Goal: Complete application form: Complete application form

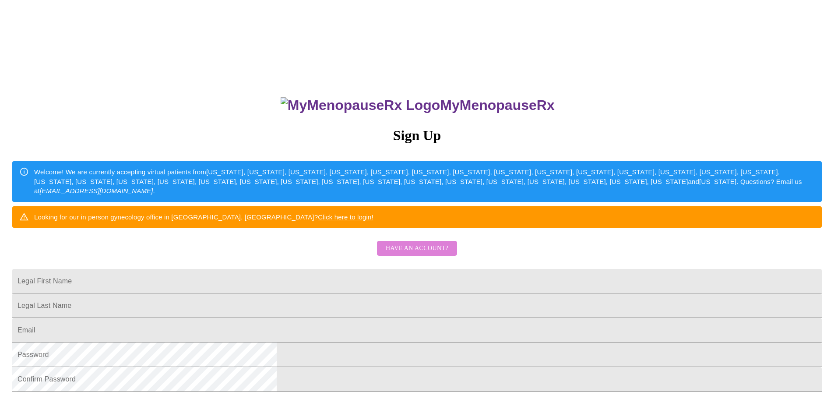
click at [420, 254] on span "Have an account?" at bounding box center [417, 248] width 63 height 11
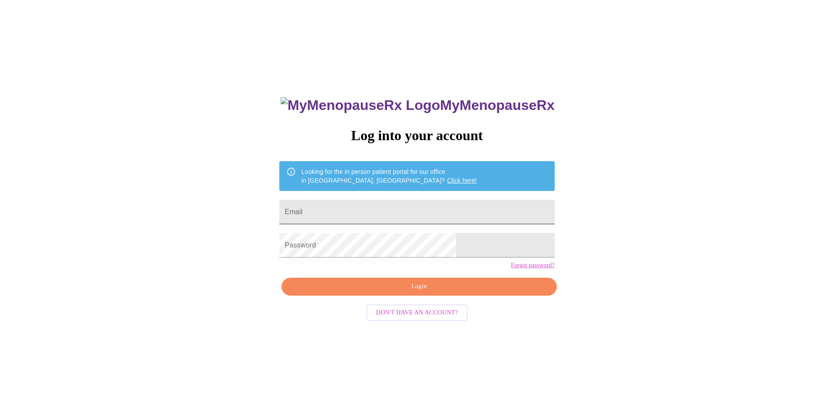
click at [381, 202] on input "Email" at bounding box center [416, 212] width 275 height 25
type input "[EMAIL_ADDRESS][DOMAIN_NAME]"
click at [465, 296] on button "Login" at bounding box center [419, 287] width 275 height 18
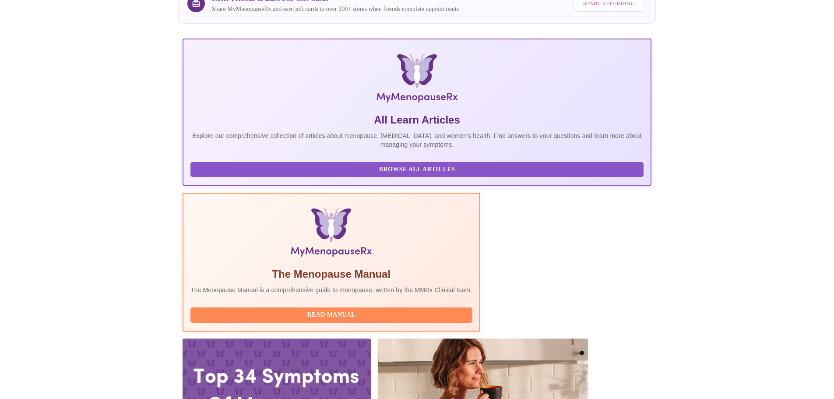
scroll to position [131, 0]
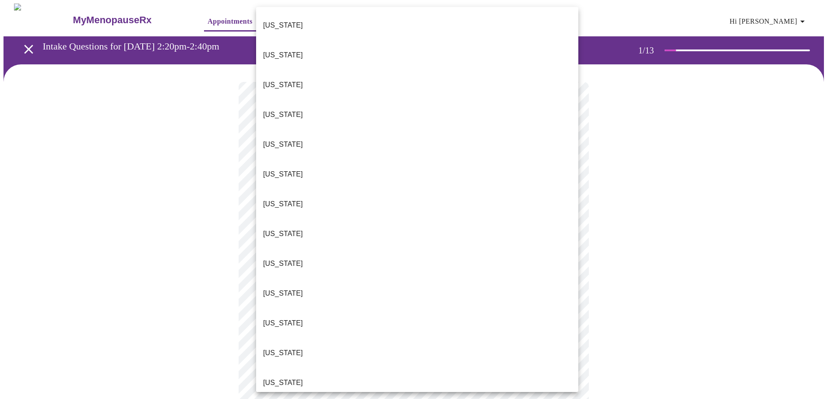
click at [537, 194] on body "MyMenopauseRx Appointments Messaging Labs Uploads Medications Community Refer a…" at bounding box center [417, 404] width 827 height 800
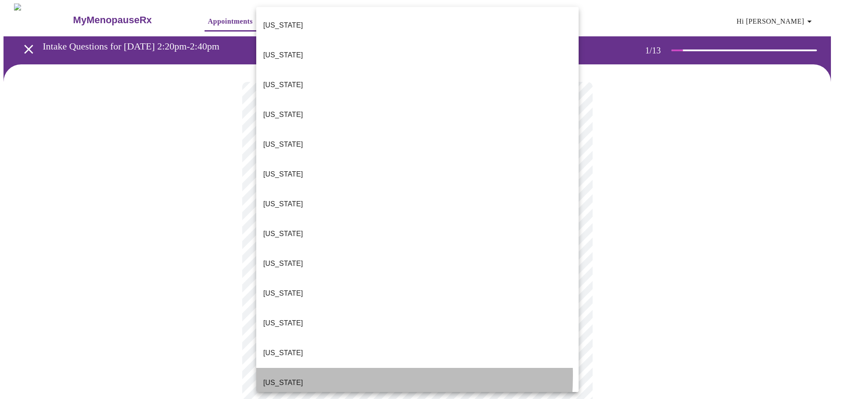
click at [275, 378] on p "[US_STATE]" at bounding box center [283, 383] width 40 height 11
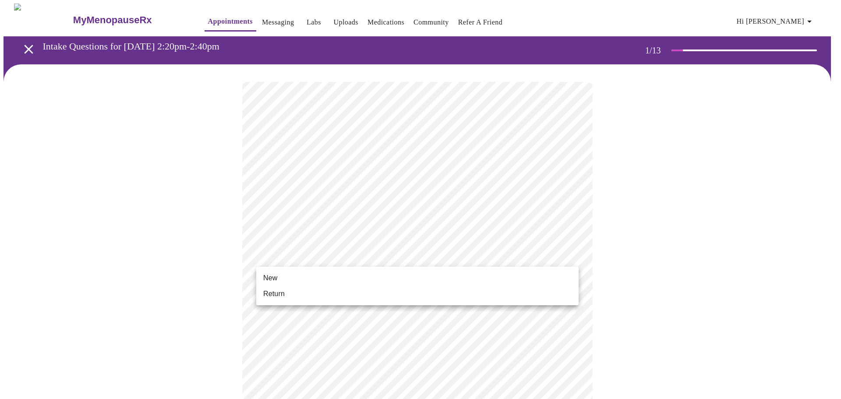
click at [364, 254] on body "MyMenopauseRx Appointments Messaging Labs Uploads Medications Community Refer a…" at bounding box center [421, 401] width 834 height 795
click at [285, 291] on li "Return" at bounding box center [417, 294] width 322 height 16
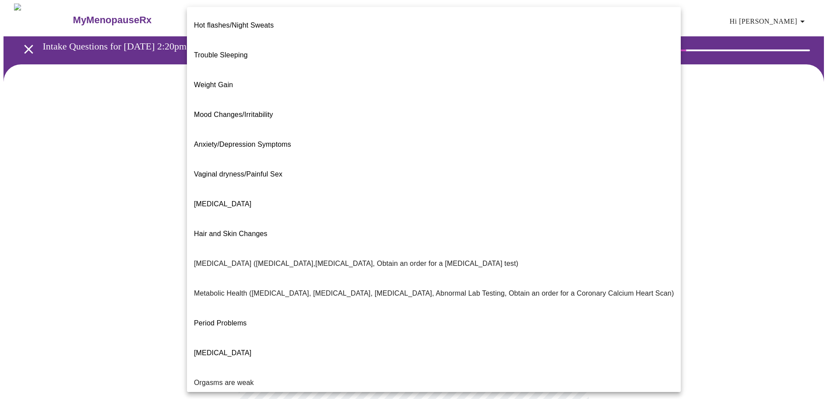
click at [497, 180] on body "MyMenopauseRx Appointments Messaging Labs Uploads Medications Community Refer a…" at bounding box center [417, 267] width 827 height 526
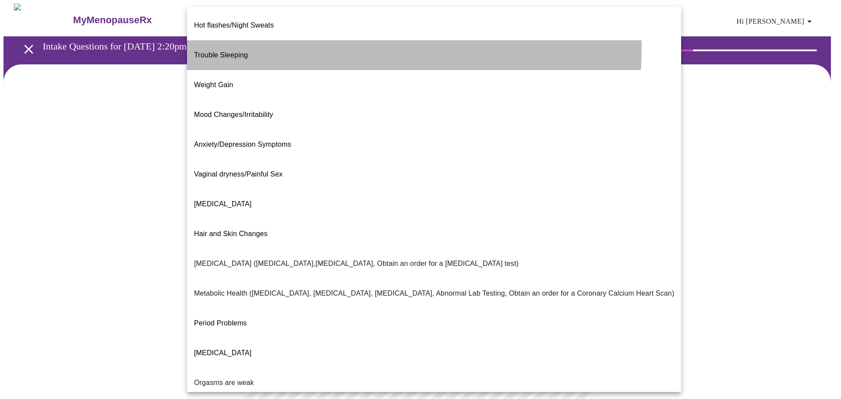
click at [247, 51] on span "Trouble Sleeping" at bounding box center [221, 54] width 54 height 7
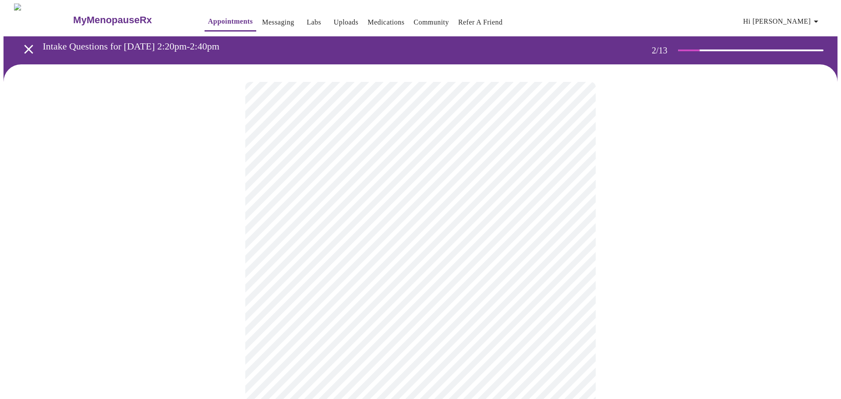
click at [418, 185] on body "MyMenopauseRx Appointments Messaging Labs Uploads Medications Community Refer a…" at bounding box center [421, 264] width 834 height 521
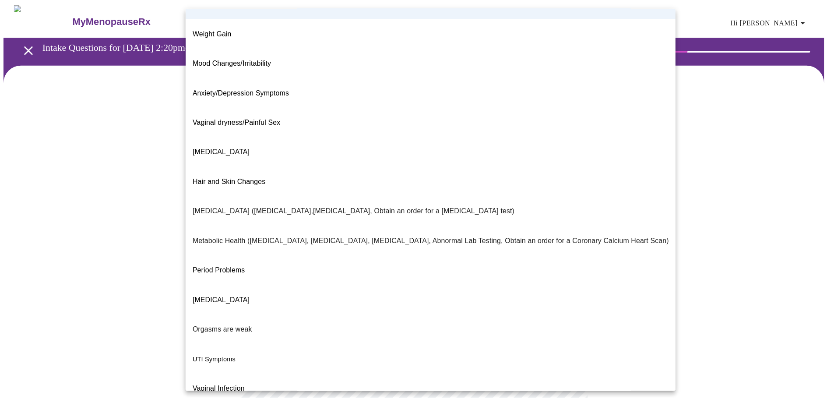
scroll to position [55, 0]
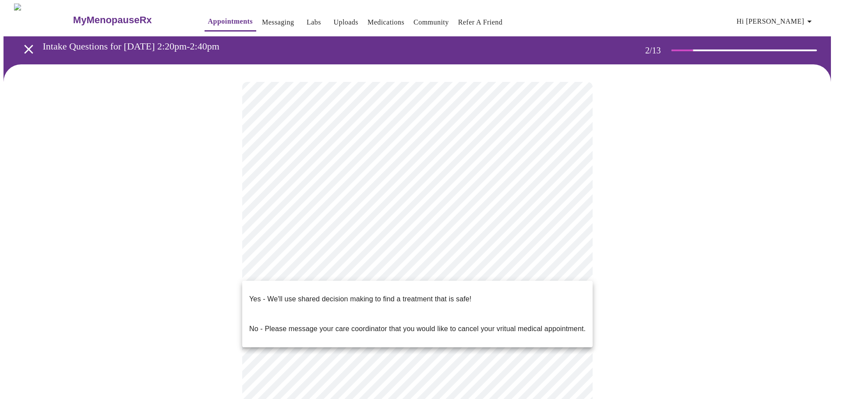
click at [393, 268] on body "MyMenopauseRx Appointments Messaging Labs Uploads Medications Community Refer a…" at bounding box center [421, 264] width 834 height 521
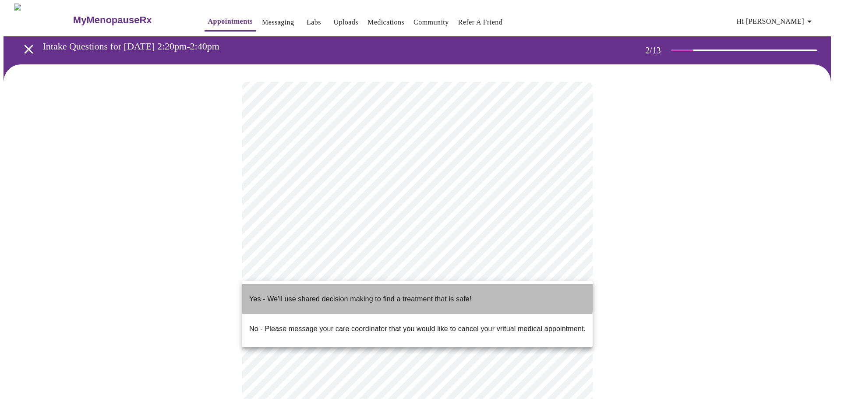
click at [390, 294] on p "Yes - We'll use shared decision making to find a treatment that is safe!" at bounding box center [360, 299] width 222 height 11
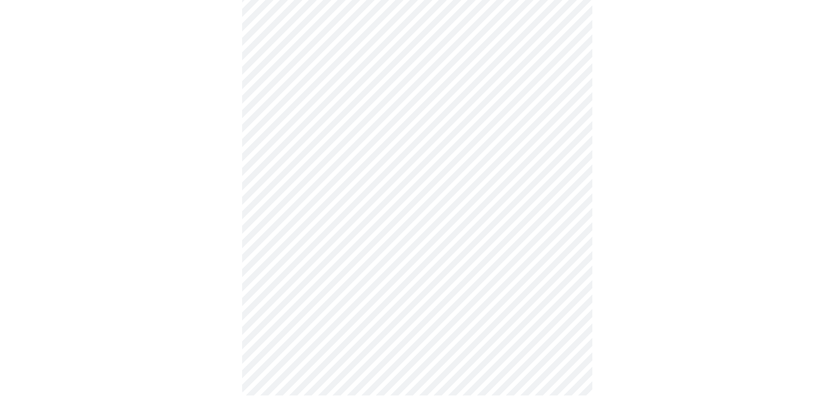
scroll to position [0, 0]
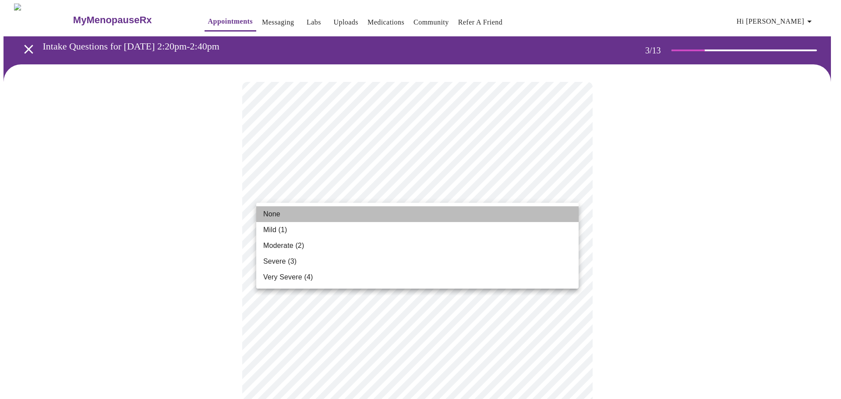
click at [379, 215] on li "None" at bounding box center [417, 214] width 322 height 16
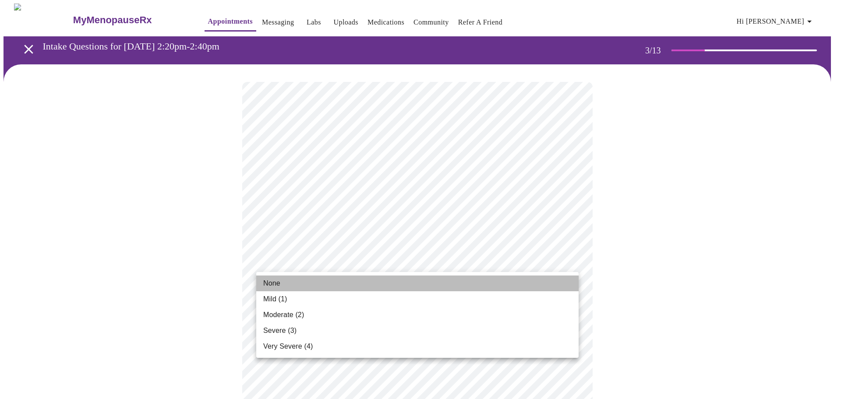
click at [357, 282] on li "None" at bounding box center [417, 283] width 322 height 16
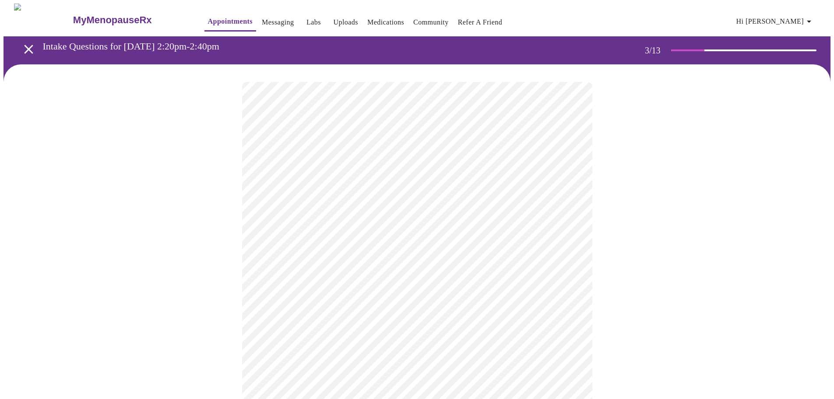
scroll to position [44, 0]
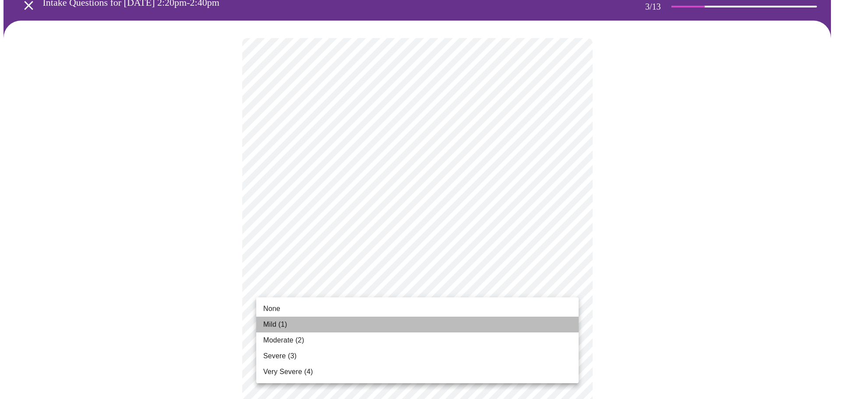
click at [397, 322] on li "Mild (1)" at bounding box center [417, 325] width 322 height 16
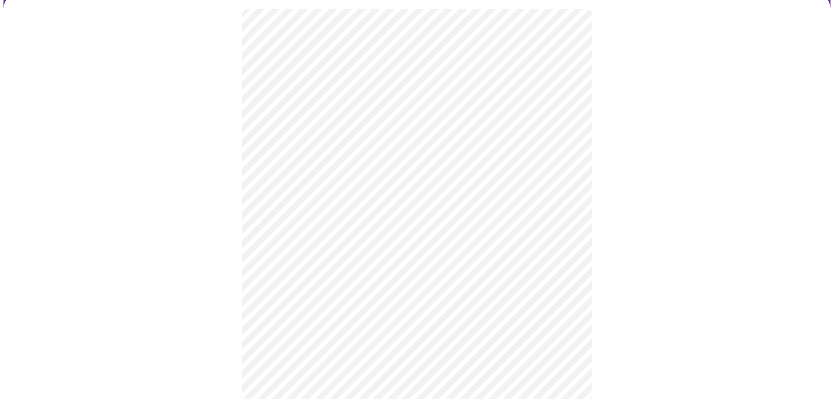
scroll to position [131, 0]
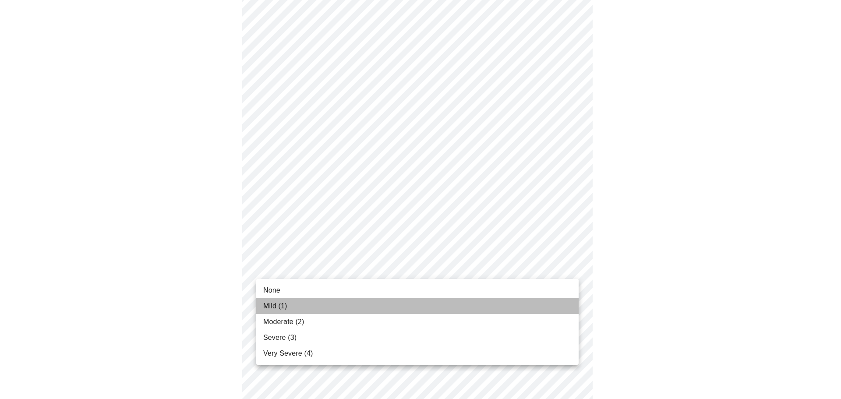
click at [381, 305] on li "Mild (1)" at bounding box center [417, 306] width 322 height 16
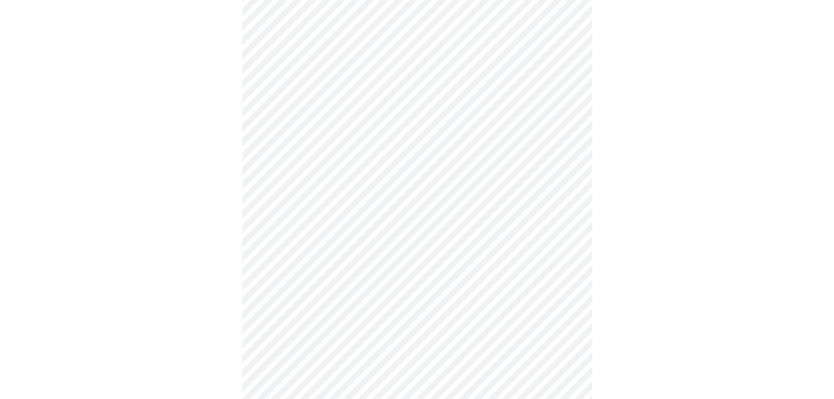
scroll to position [175, 0]
click at [447, 280] on body "MyMenopauseRx Appointments Messaging Labs Uploads Medications Community Refer a…" at bounding box center [417, 386] width 827 height 1116
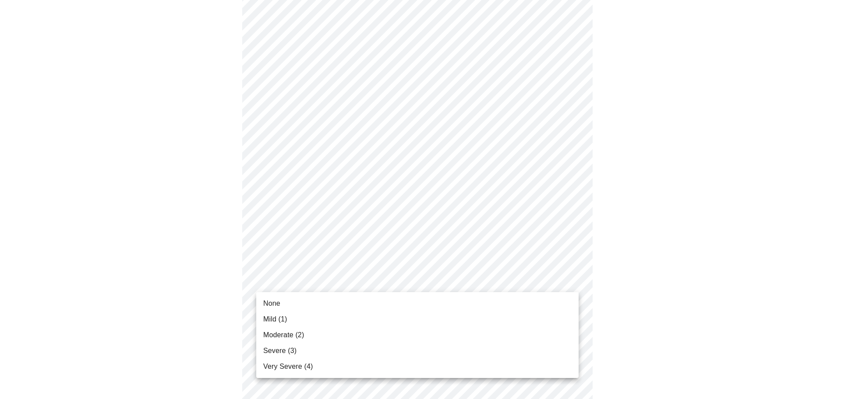
click at [386, 320] on li "Mild (1)" at bounding box center [417, 319] width 322 height 16
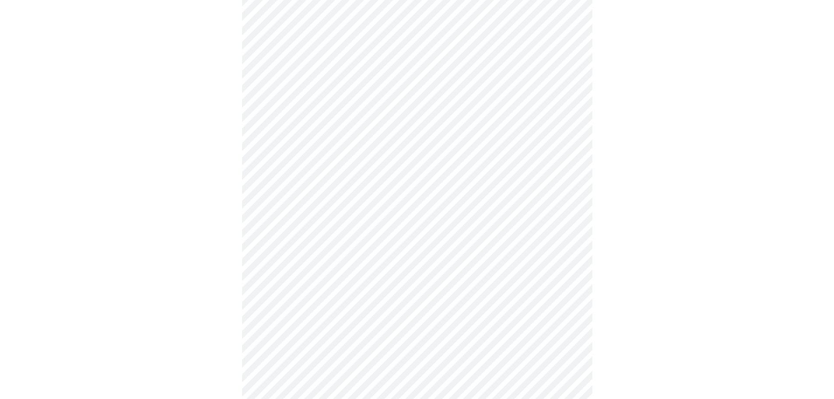
scroll to position [219, 0]
click at [412, 291] on body "MyMenopauseRx Appointments Messaging Labs Uploads Medications Community Refer a…" at bounding box center [421, 337] width 834 height 1104
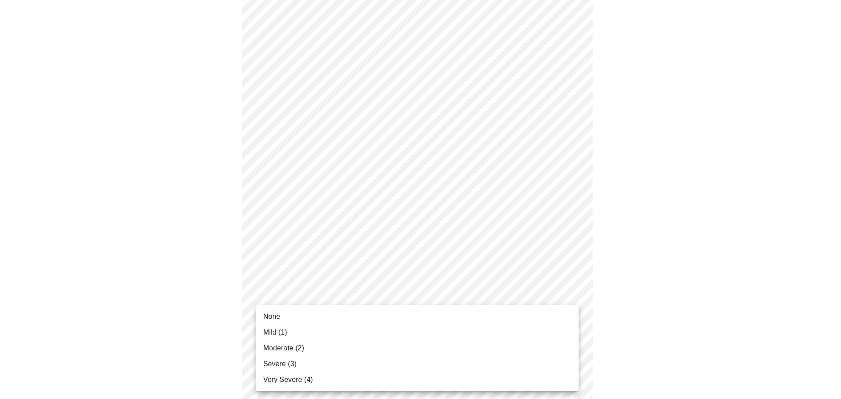
click at [349, 332] on li "Mild (1)" at bounding box center [417, 333] width 322 height 16
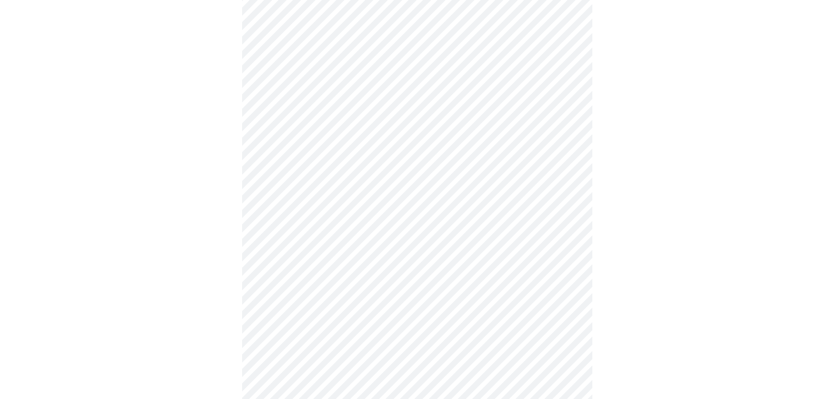
click at [459, 173] on body "MyMenopauseRx Appointments Messaging Labs Uploads Medications Community Refer a…" at bounding box center [417, 330] width 827 height 1091
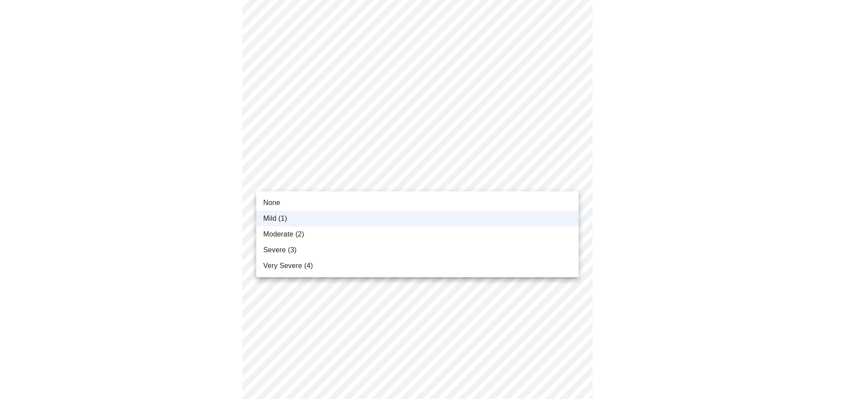
click at [424, 202] on li "None" at bounding box center [417, 203] width 322 height 16
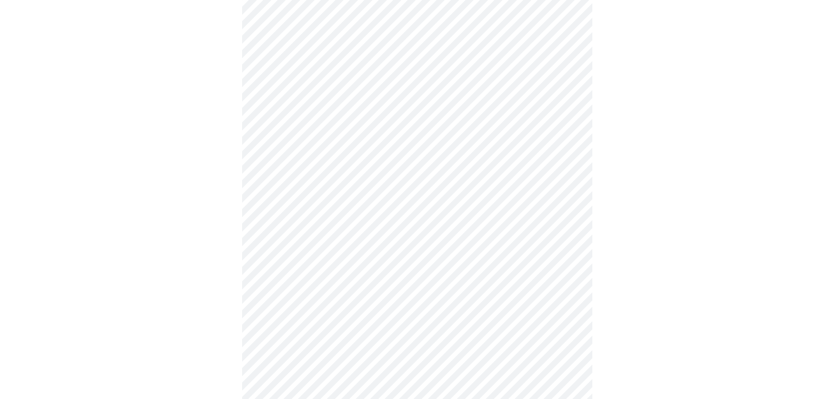
scroll to position [350, 0]
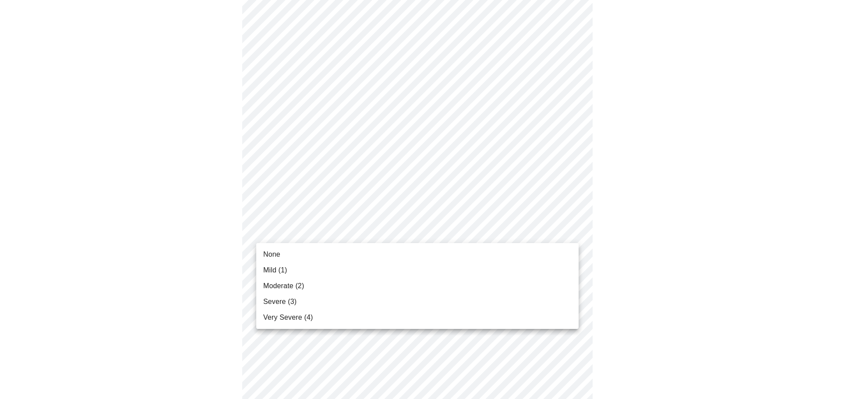
click at [355, 231] on body "MyMenopauseRx Appointments Messaging Labs Uploads Medications Community Refer a…" at bounding box center [421, 198] width 834 height 1091
click at [306, 270] on li "Mild (1)" at bounding box center [417, 270] width 322 height 16
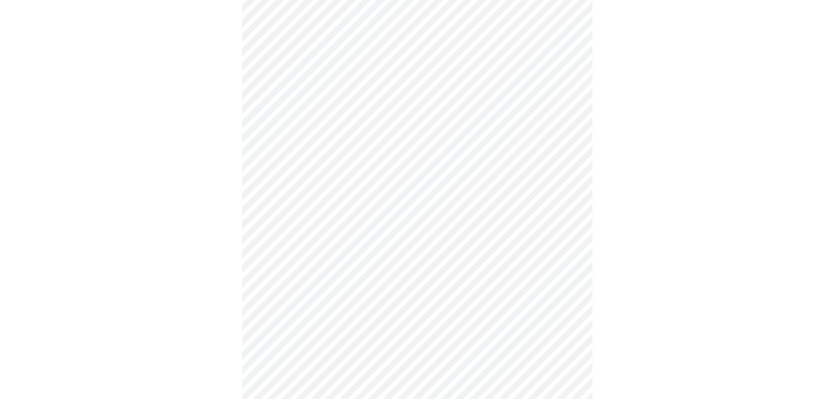
scroll to position [394, 0]
click at [470, 256] on body "MyMenopauseRx Appointments Messaging Labs Uploads Medications Community Refer a…" at bounding box center [417, 148] width 827 height 1079
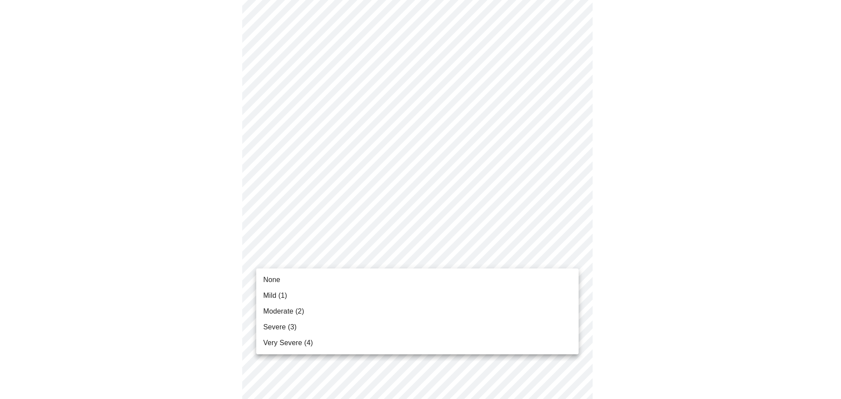
click at [421, 296] on li "Mild (1)" at bounding box center [417, 296] width 322 height 16
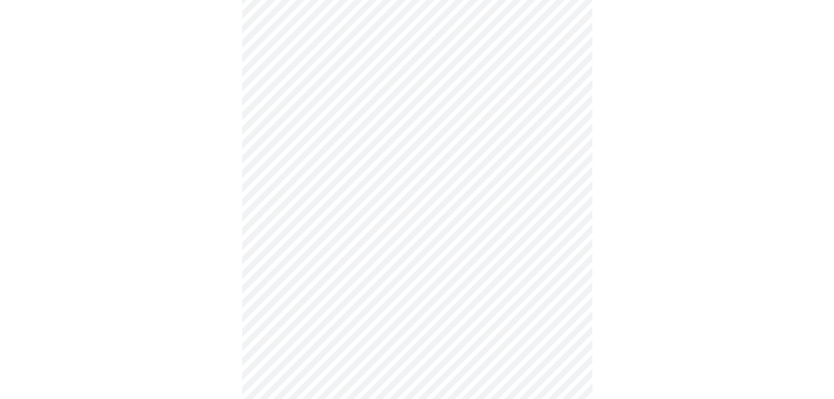
scroll to position [438, 0]
click at [477, 287] on body "MyMenopauseRx Appointments Messaging Labs Uploads Medications Community Refer a…" at bounding box center [417, 99] width 827 height 1067
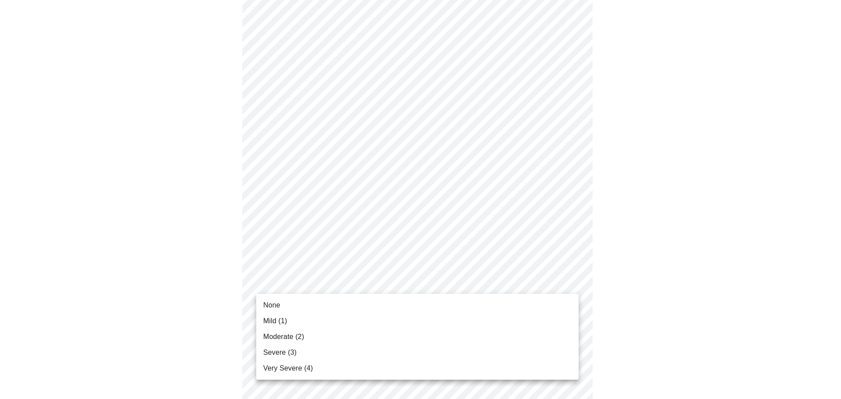
click at [368, 303] on li "None" at bounding box center [417, 305] width 322 height 16
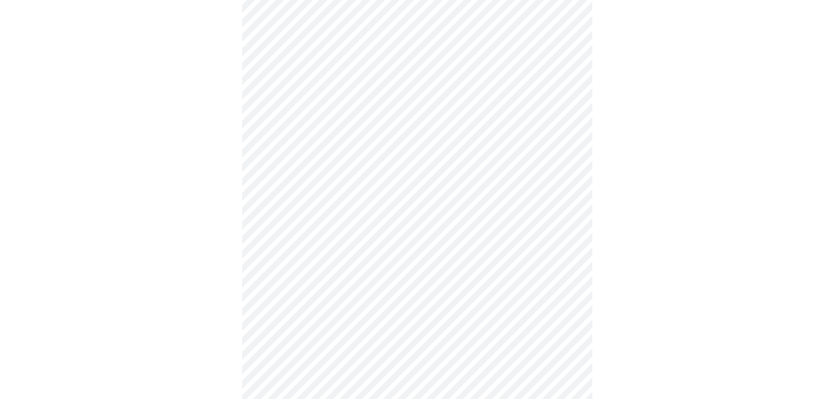
scroll to position [526, 0]
click at [446, 262] on body "MyMenopauseRx Appointments Messaging Labs Uploads Medications Community Refer a…" at bounding box center [417, 5] width 827 height 1055
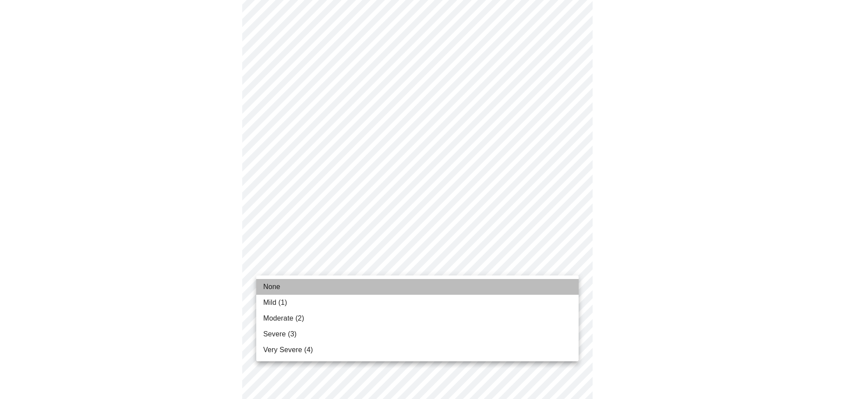
click at [366, 284] on li "None" at bounding box center [417, 287] width 322 height 16
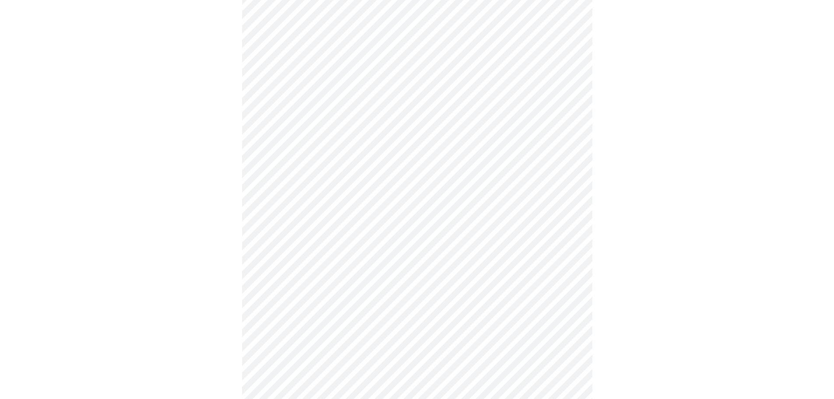
scroll to position [613, 0]
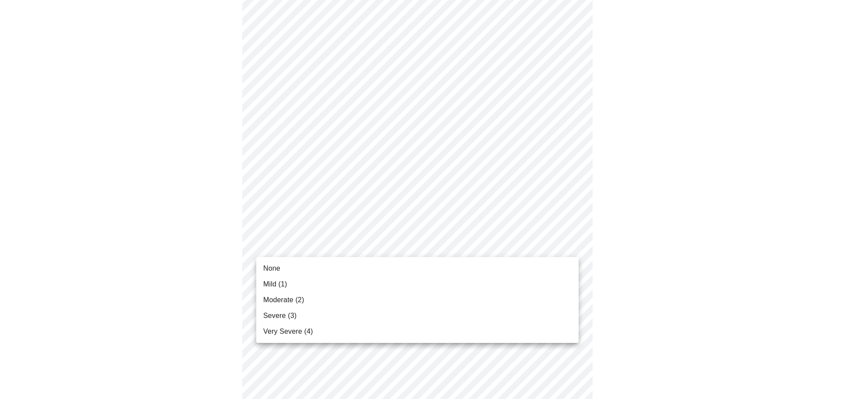
click at [418, 272] on li "None" at bounding box center [417, 269] width 322 height 16
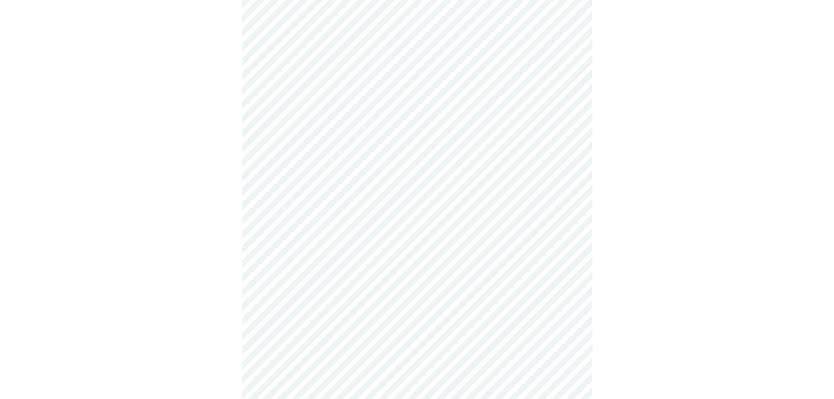
scroll to position [219, 0]
click at [489, 287] on body "MyMenopauseRx Appointments Messaging Labs Uploads Medications Community Refer a…" at bounding box center [417, 199] width 827 height 829
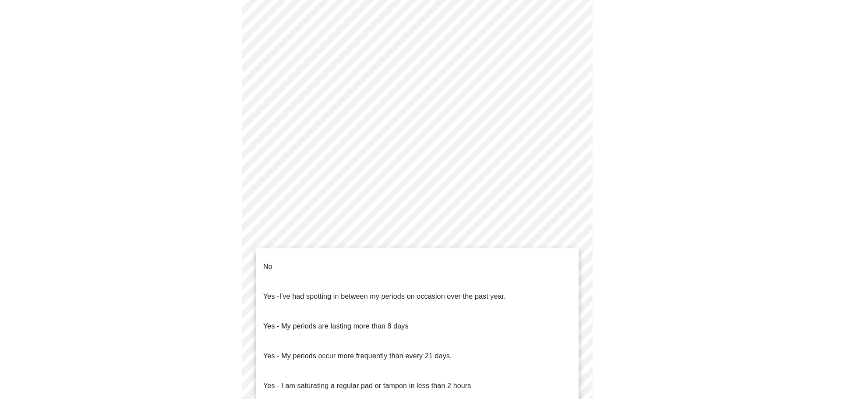
click at [362, 258] on li "No" at bounding box center [417, 267] width 322 height 30
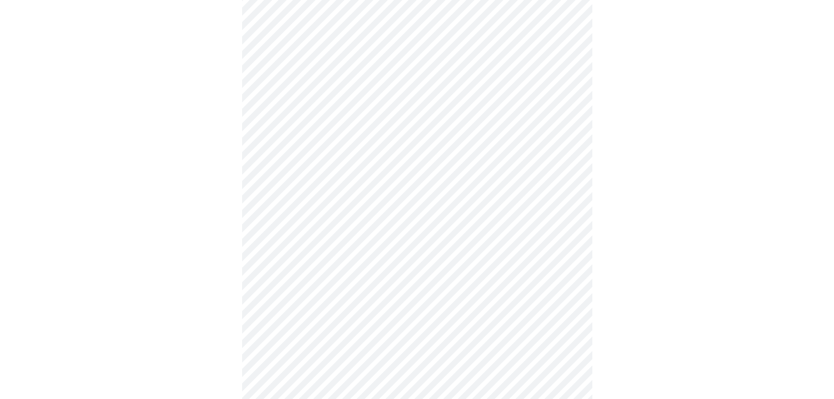
click at [469, 346] on body "MyMenopauseRx Appointments Messaging Labs Uploads Medications Community Refer a…" at bounding box center [417, 197] width 827 height 824
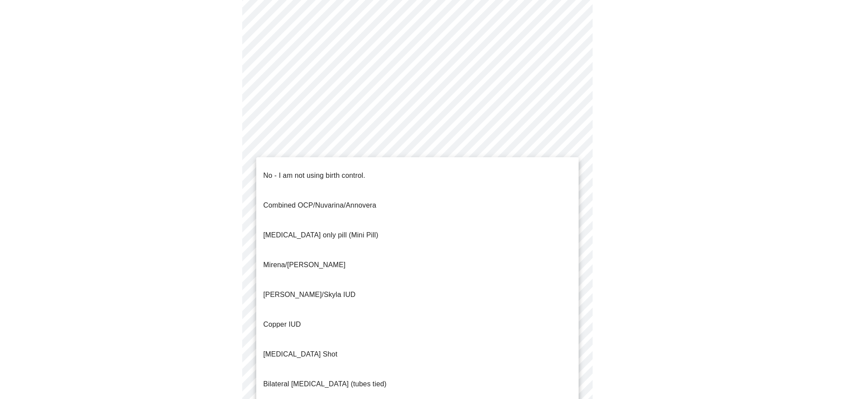
click at [333, 250] on li "Mirena/[PERSON_NAME]" at bounding box center [417, 265] width 322 height 30
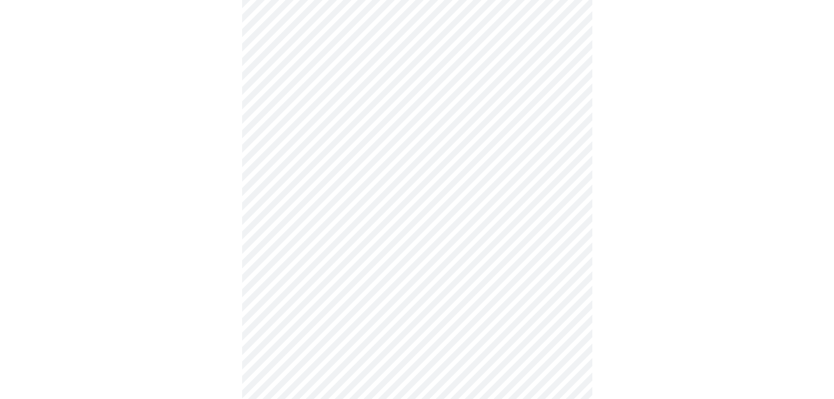
scroll to position [350, 0]
click at [466, 279] on body "MyMenopauseRx Appointments Messaging Labs Uploads Medications Community Refer a…" at bounding box center [417, 62] width 827 height 819
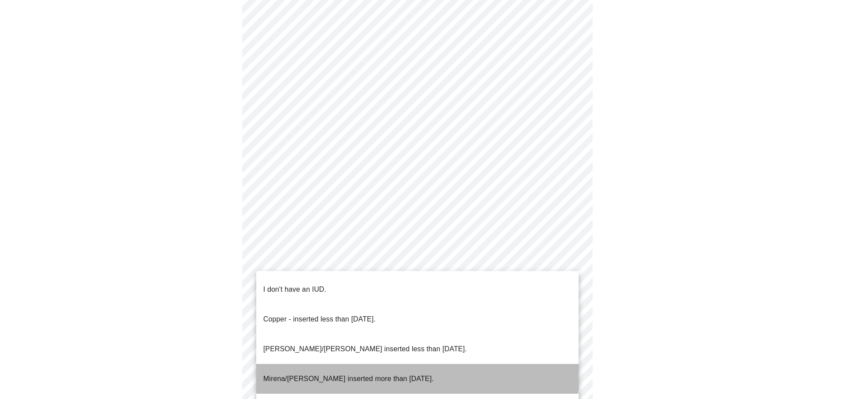
click at [392, 374] on p "Mirena/[PERSON_NAME] inserted more than [DATE]." at bounding box center [348, 379] width 170 height 11
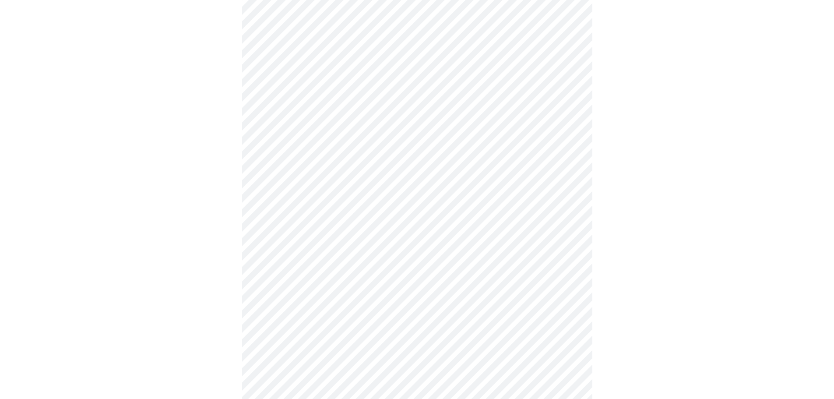
scroll to position [394, 0]
click at [448, 299] on body "MyMenopauseRx Appointments Messaging Labs Uploads Medications Community Refer a…" at bounding box center [417, 15] width 827 height 813
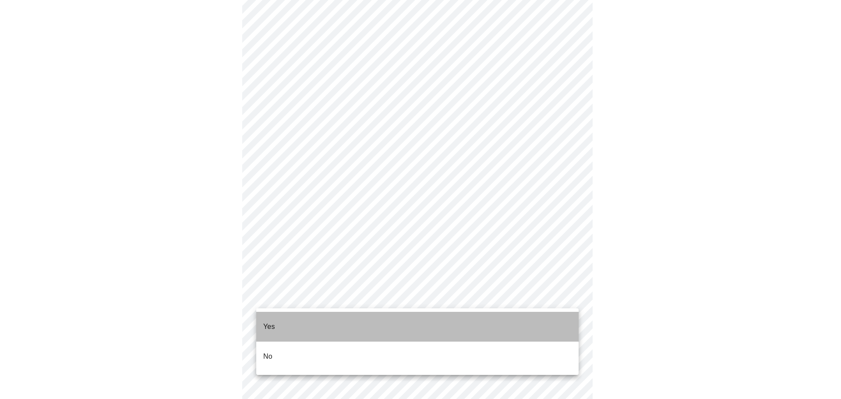
click at [377, 325] on li "Yes" at bounding box center [417, 327] width 322 height 30
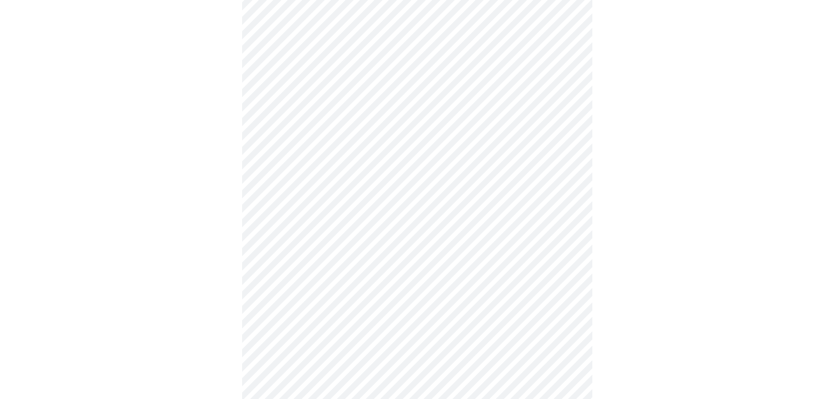
scroll to position [2234, 0]
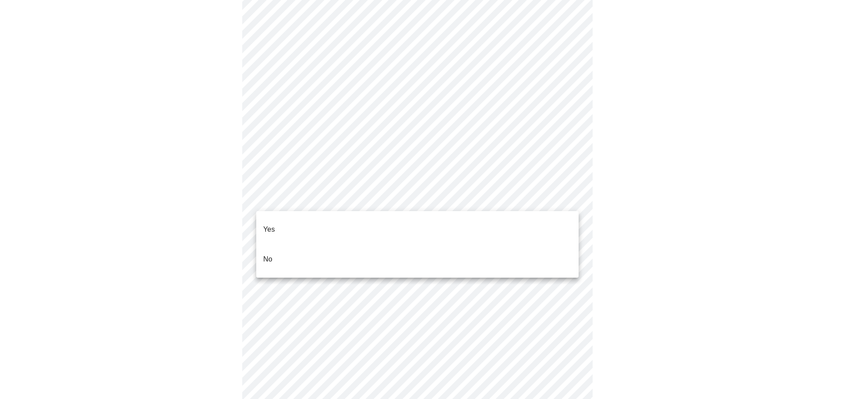
click at [341, 248] on li "No" at bounding box center [417, 259] width 322 height 30
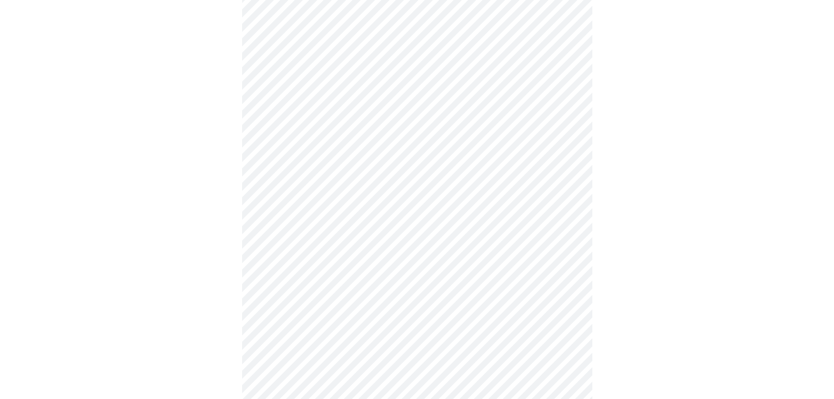
scroll to position [733, 0]
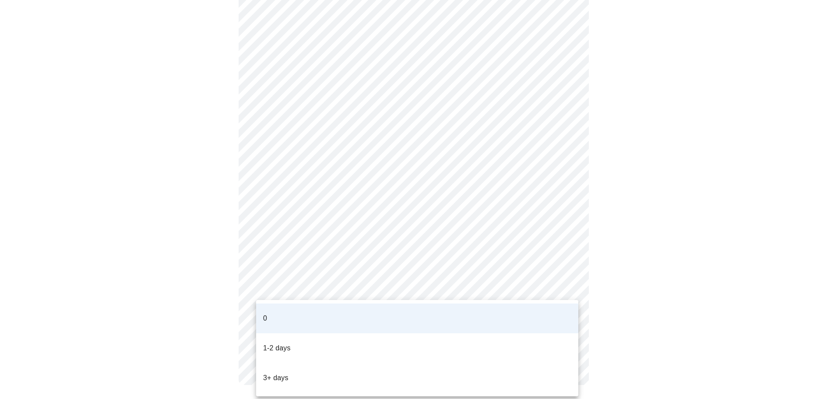
click at [283, 343] on p "1-2 days" at bounding box center [277, 348] width 28 height 11
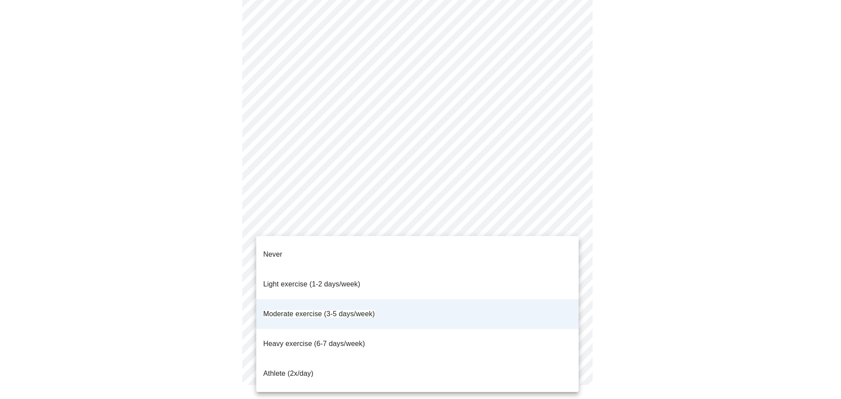
click at [561, 222] on div at bounding box center [420, 199] width 841 height 399
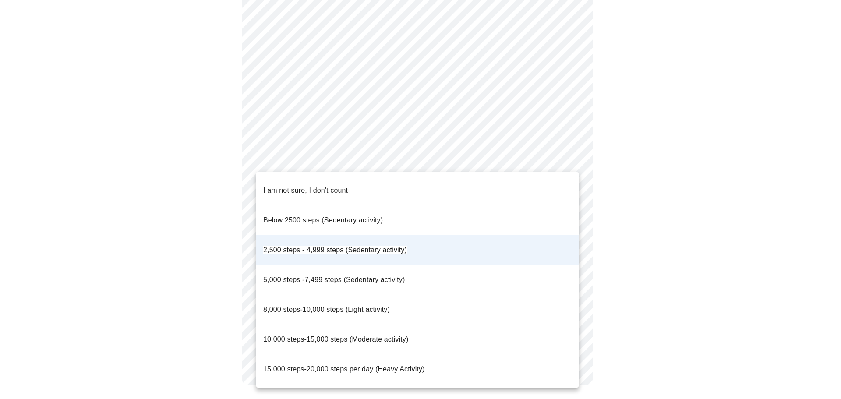
click at [382, 276] on span "5,000 steps -7,499 steps (Sedentary activity)" at bounding box center [333, 279] width 141 height 7
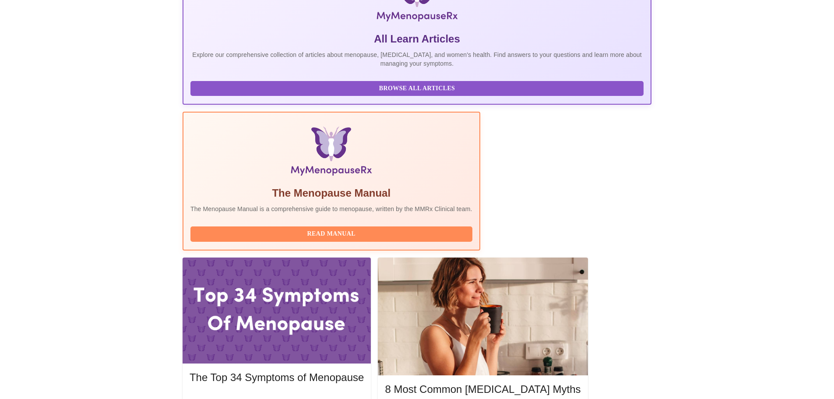
scroll to position [175, 0]
